Goal: Book appointment/travel/reservation

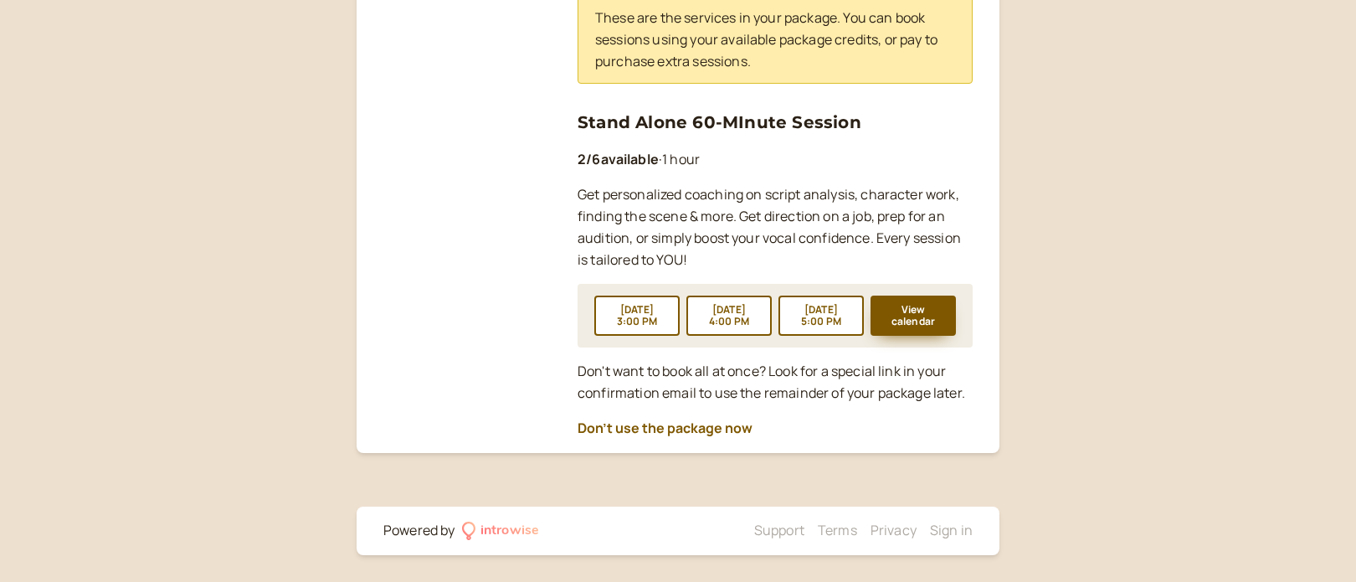
scroll to position [734, 0]
click at [916, 321] on button "View calendar" at bounding box center [912, 315] width 85 height 40
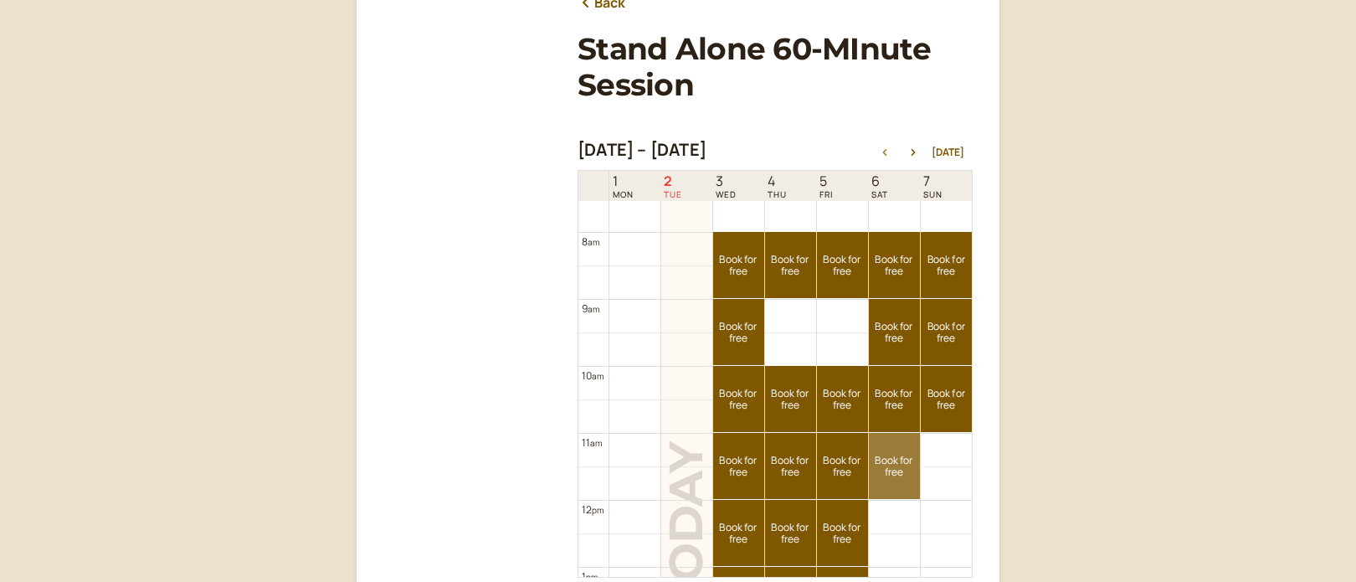
scroll to position [499, 0]
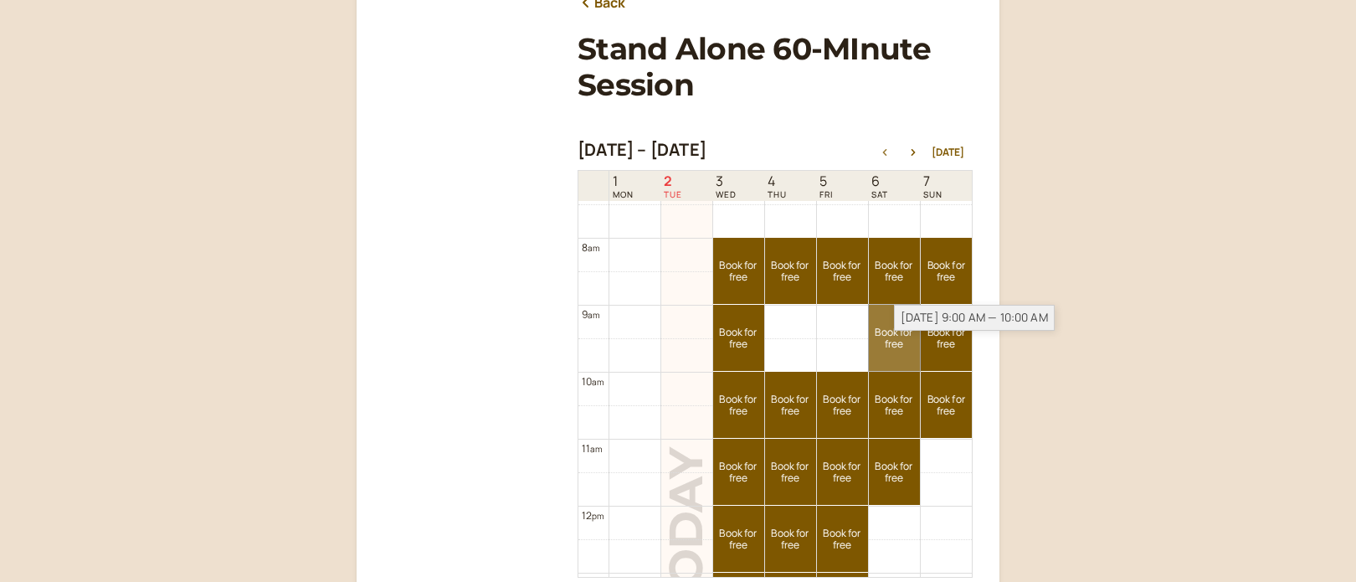
click at [898, 351] on link "Book for free free" at bounding box center [894, 338] width 51 height 66
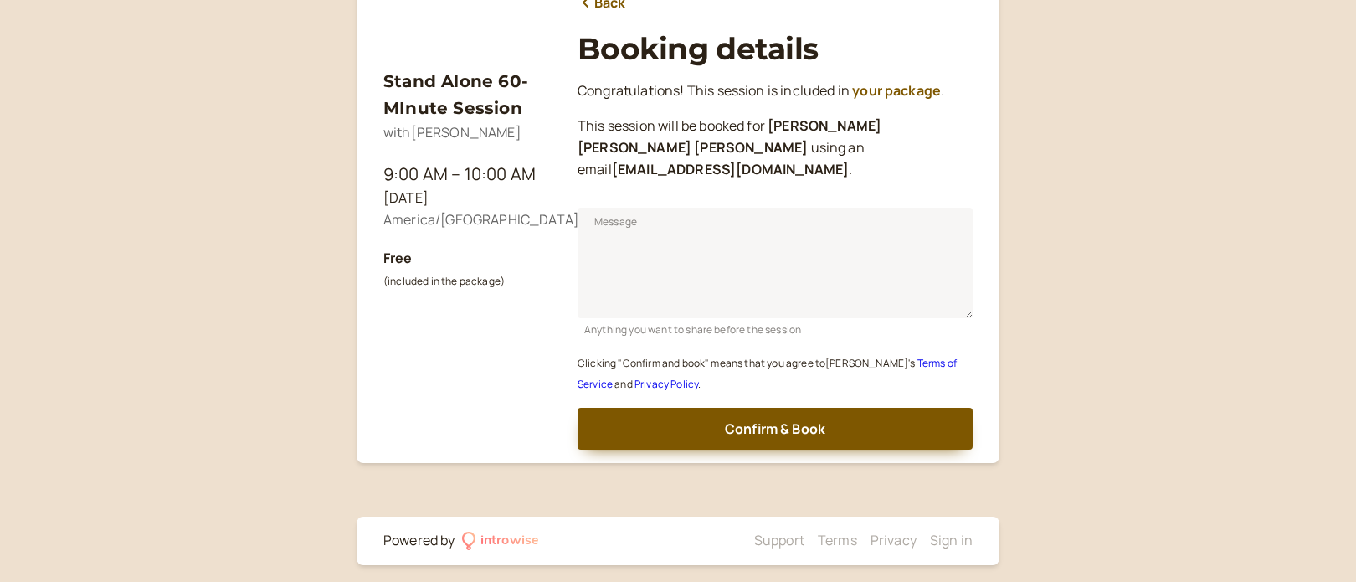
scroll to position [208, 0]
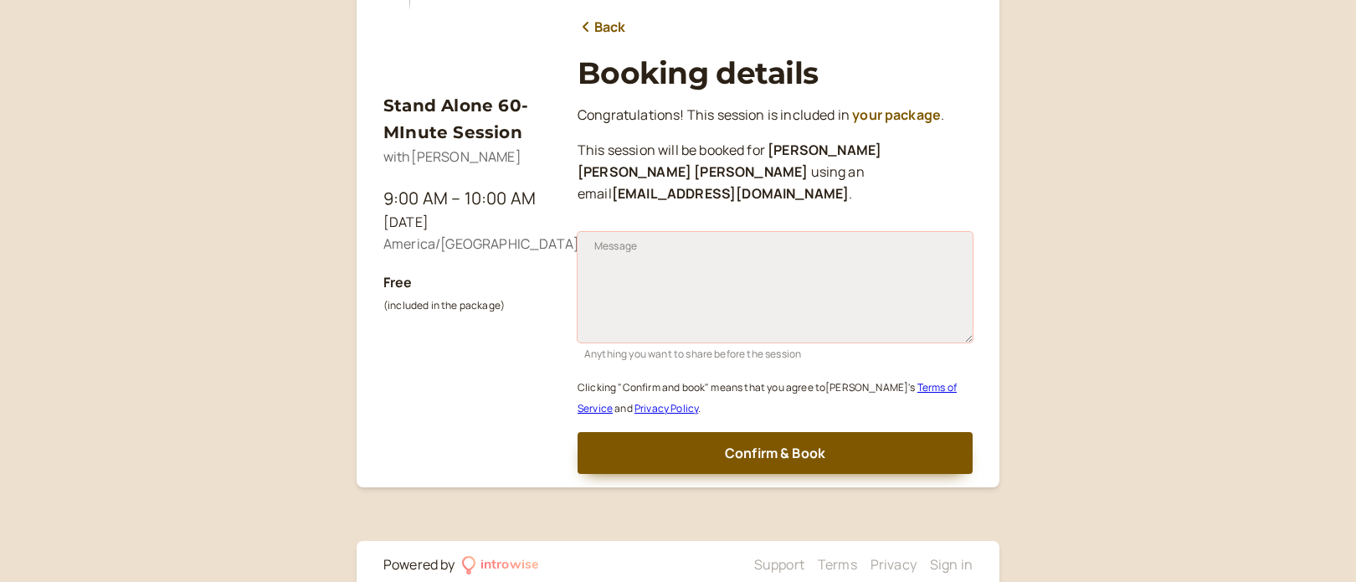
click at [781, 243] on textarea "Message" at bounding box center [774, 287] width 395 height 110
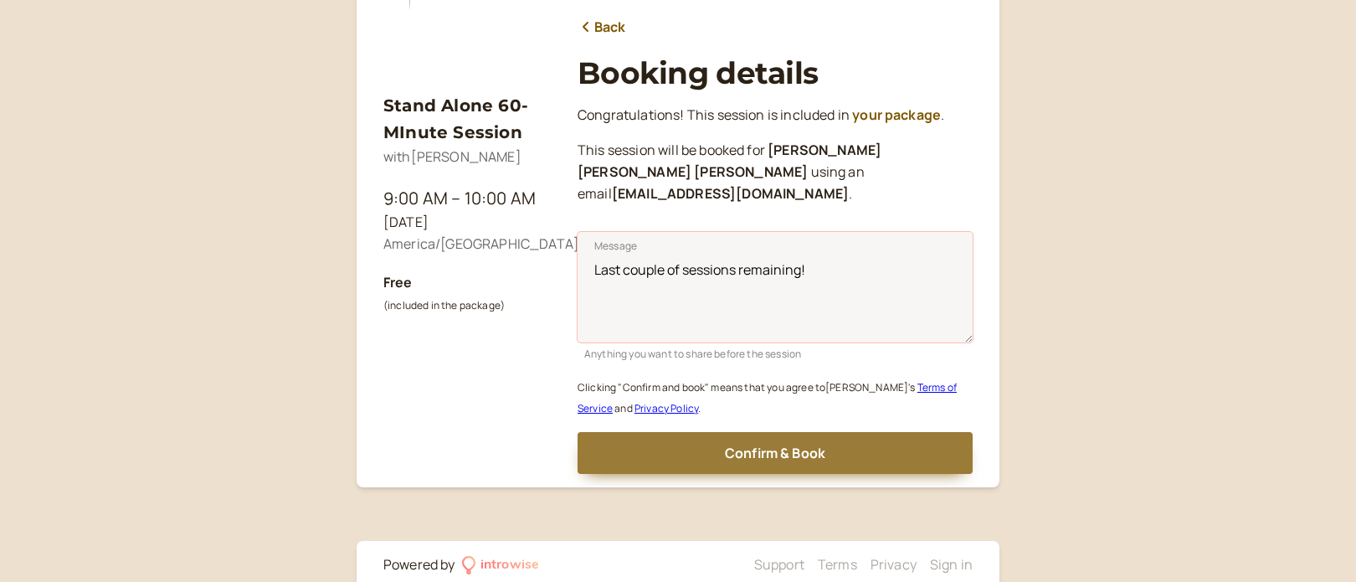
type textarea "Last couple of sessions remaining!"
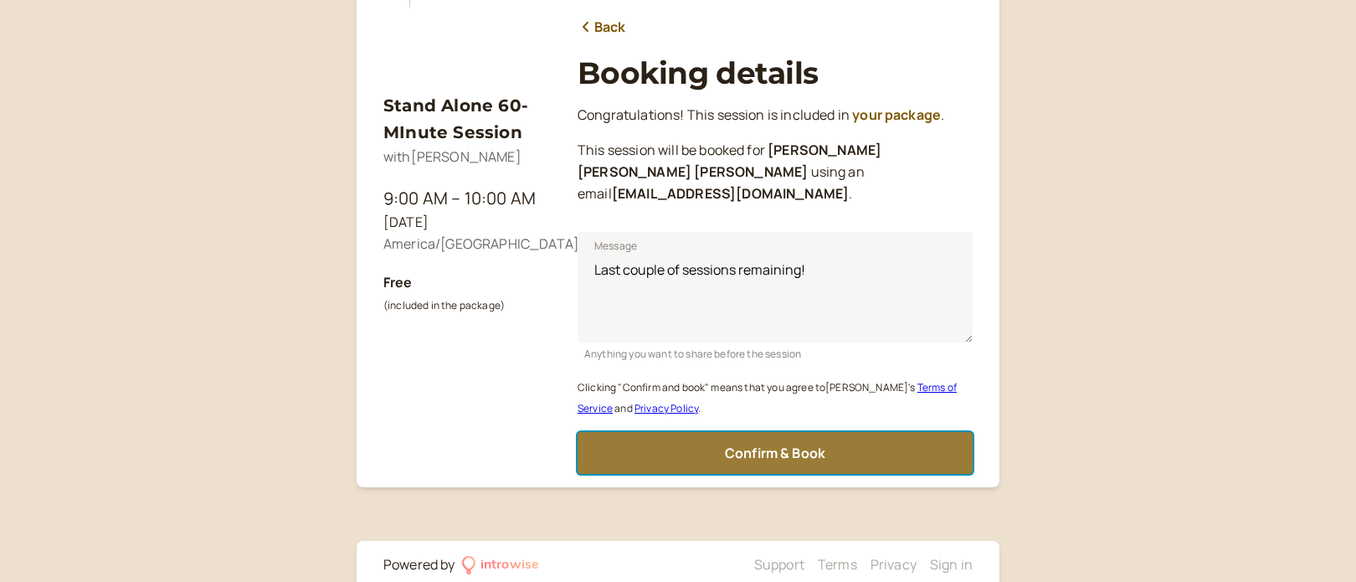
click at [792, 444] on span "Confirm & Book" at bounding box center [775, 453] width 100 height 18
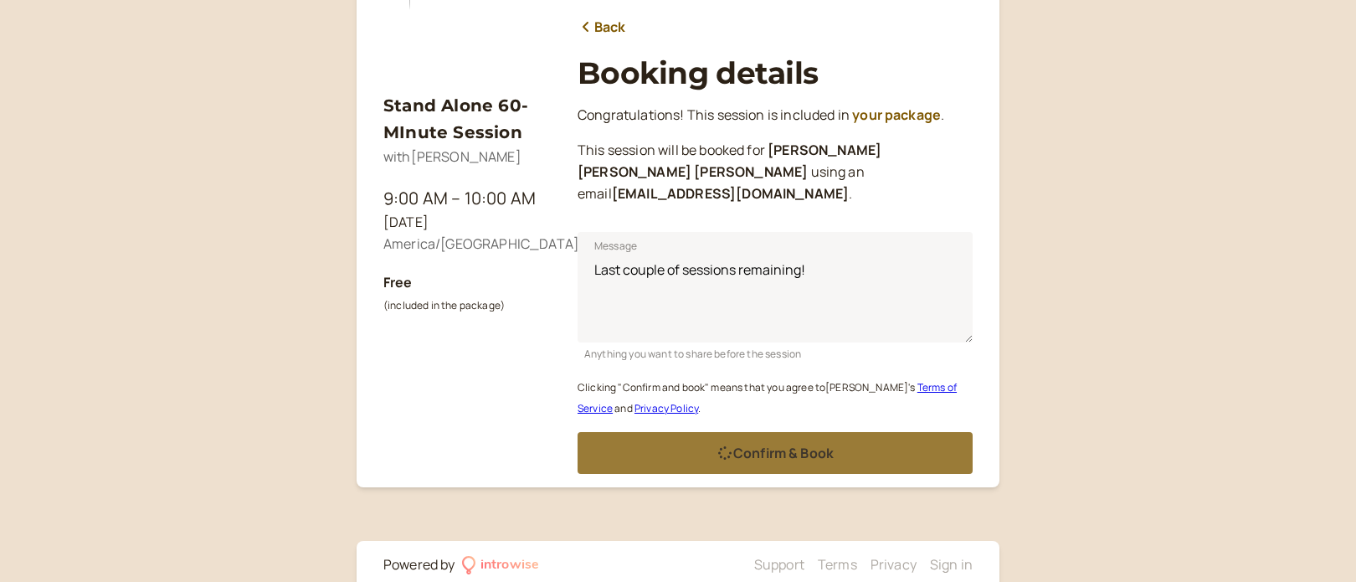
scroll to position [166, 0]
